Goal: Go to known website: Access a specific website the user already knows

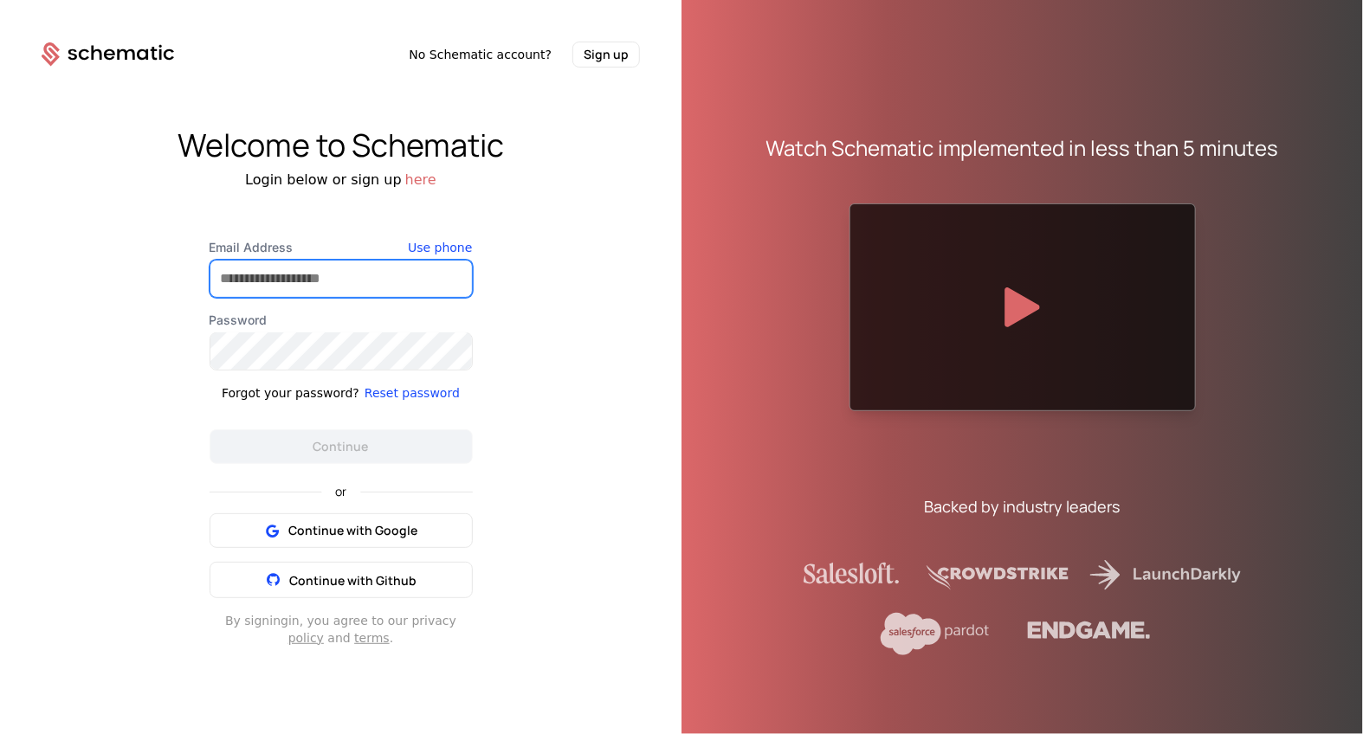
click at [313, 287] on input "Email Address" at bounding box center [340, 279] width 261 height 36
click at [257, 518] on div "or Continue with Google Continue with Github" at bounding box center [341, 531] width 263 height 134
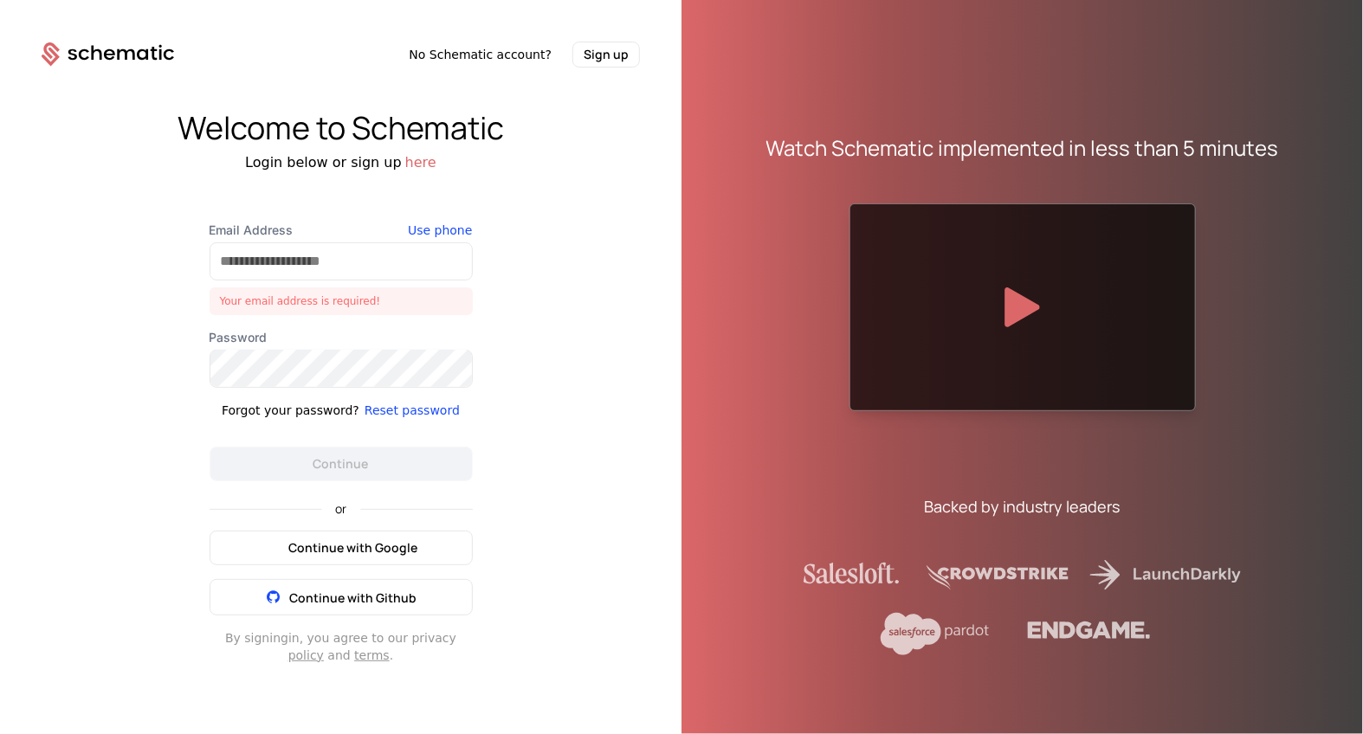
click at [249, 534] on button "Continue with Google" at bounding box center [341, 548] width 263 height 35
